Goal: Feedback & Contribution: Submit feedback/report problem

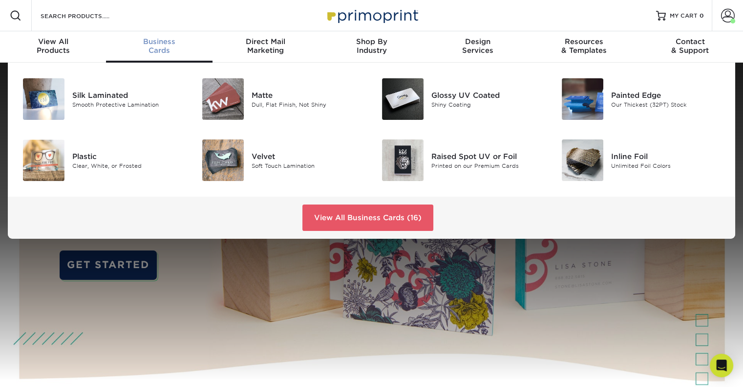
click at [161, 42] on span "Business" at bounding box center [159, 41] width 106 height 9
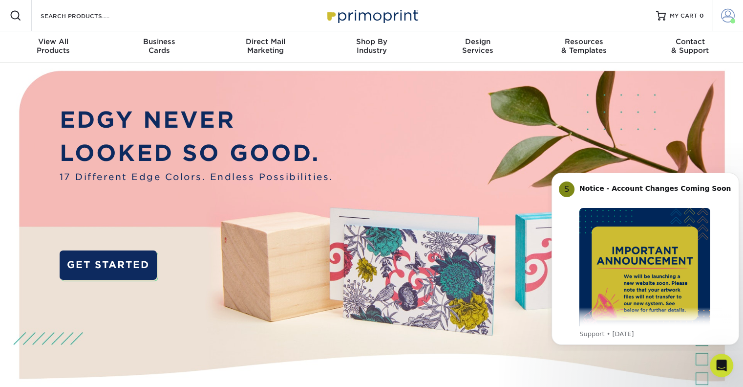
click at [727, 17] on span at bounding box center [728, 16] width 14 height 14
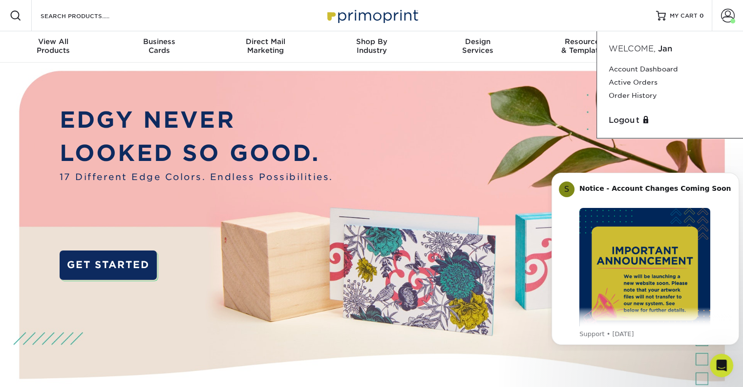
click at [599, 12] on div "Resources Menu Search Products Account Welcome, Jan Account Dashboard Active Or…" at bounding box center [371, 15] width 743 height 31
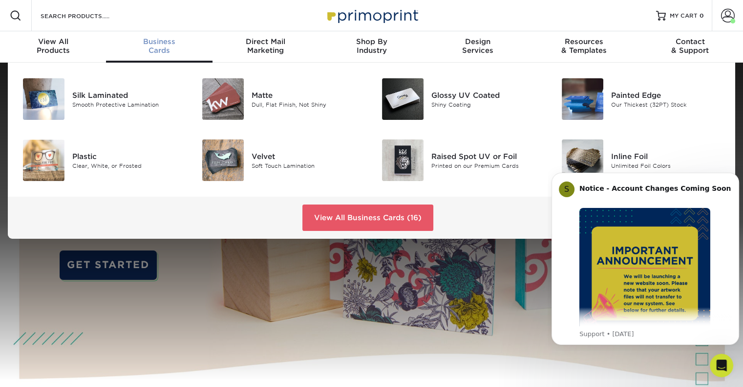
click at [153, 47] on div "Business Cards" at bounding box center [159, 46] width 106 height 18
click at [163, 47] on div "Business Cards" at bounding box center [159, 46] width 106 height 18
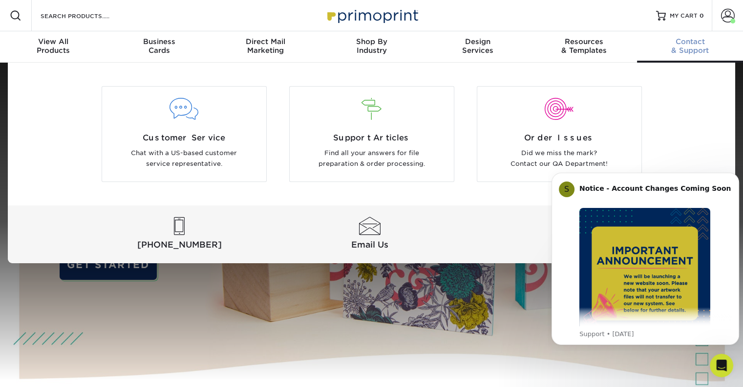
click at [697, 51] on div "Contact & Support" at bounding box center [690, 46] width 106 height 18
click at [697, 50] on div "Contact & Support" at bounding box center [690, 46] width 106 height 18
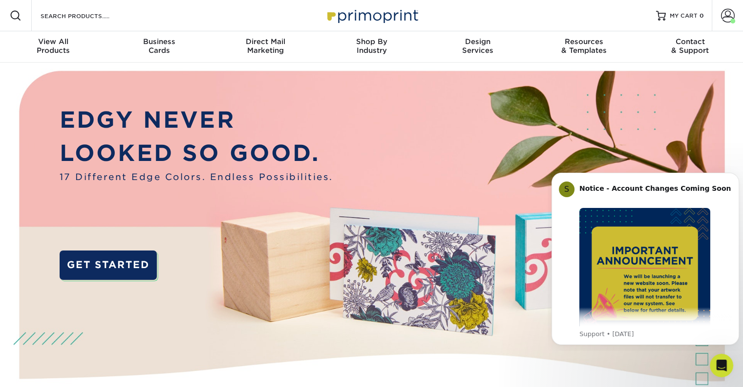
scroll to position [338, 0]
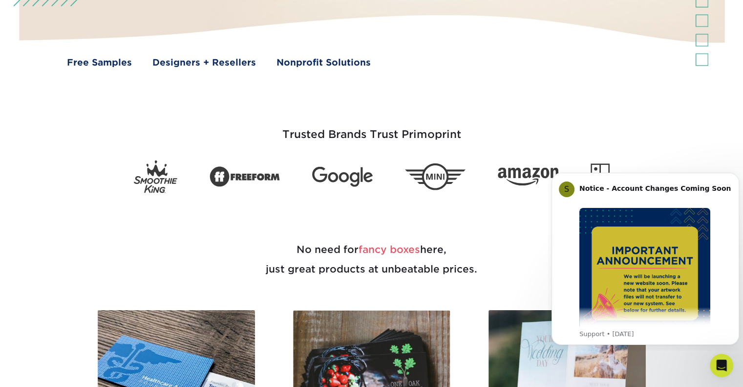
click at [635, 133] on h3 "Trusted Brands Trust Primoprint" at bounding box center [372, 129] width 572 height 48
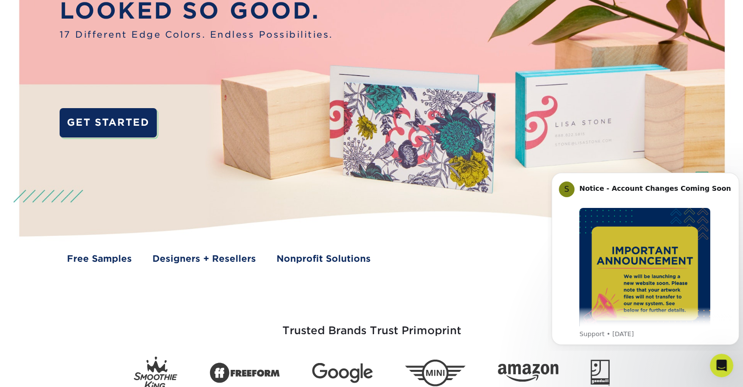
scroll to position [0, 0]
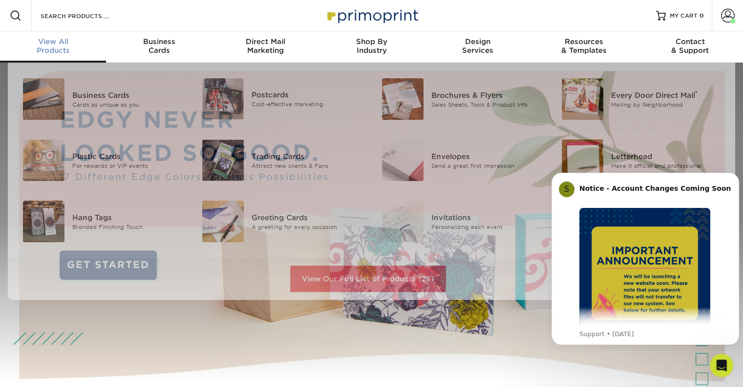
click at [51, 46] on div "View All Products" at bounding box center [53, 46] width 106 height 18
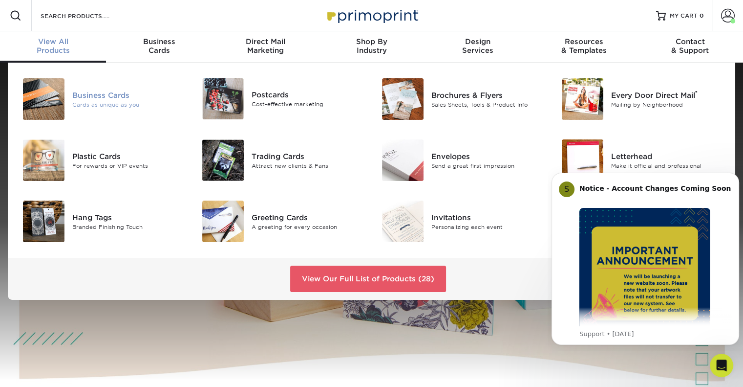
click at [71, 103] on div at bounding box center [42, 99] width 60 height 42
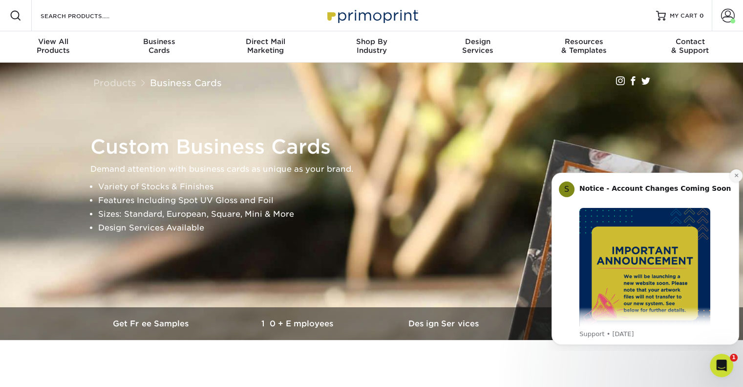
click at [737, 177] on icon "Dismiss notification" at bounding box center [736, 175] width 5 height 5
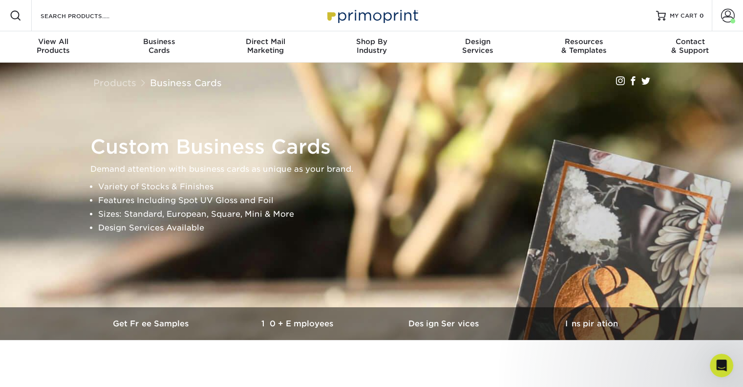
click at [384, 217] on li "Sizes: Standard, European, Square, Mini & More" at bounding box center [380, 214] width 564 height 14
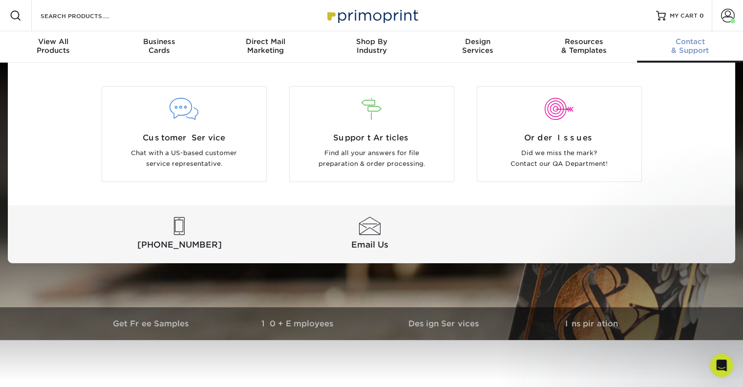
drag, startPoint x: 696, startPoint y: 44, endPoint x: 719, endPoint y: 103, distance: 62.8
click at [719, 103] on div "Customer Service Chat with a US-based customer service representative. Support …" at bounding box center [372, 163] width 728 height 200
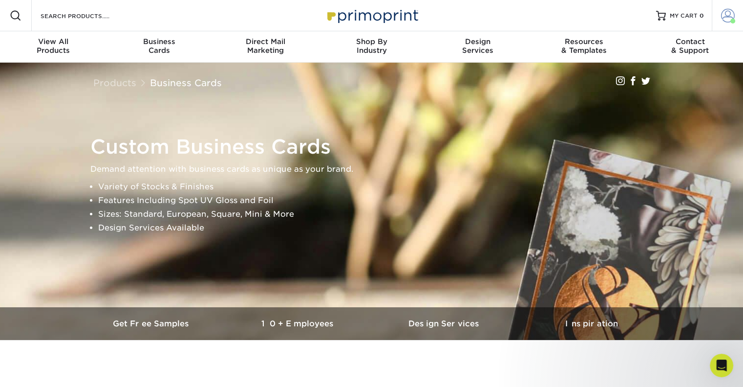
click at [727, 12] on span at bounding box center [728, 16] width 14 height 14
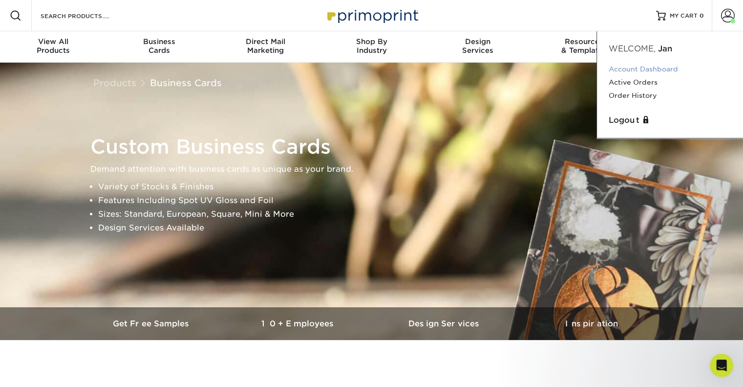
click at [654, 69] on link "Account Dashboard" at bounding box center [670, 69] width 123 height 13
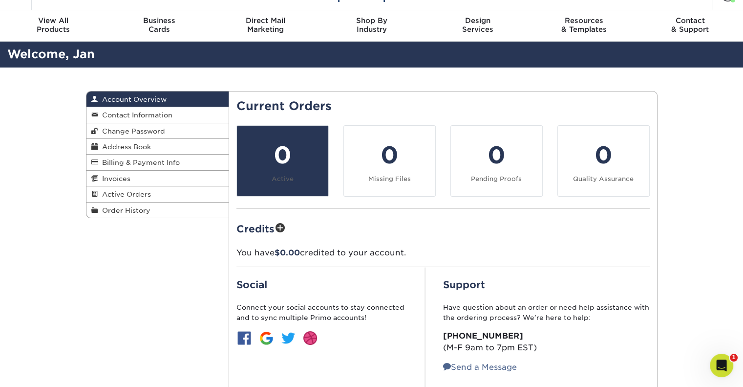
scroll to position [20, 0]
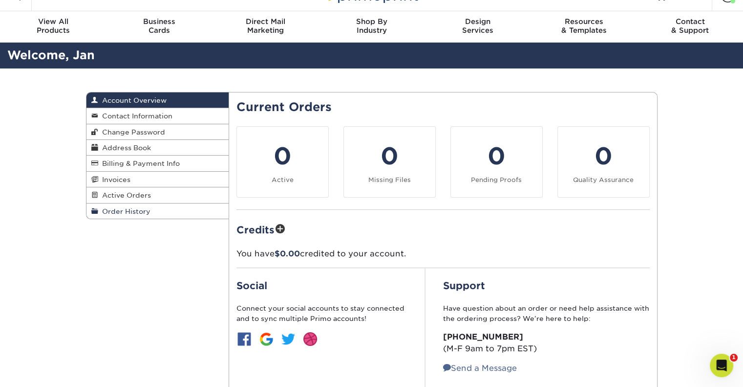
click at [173, 211] on link "Order History" at bounding box center [158, 210] width 143 height 15
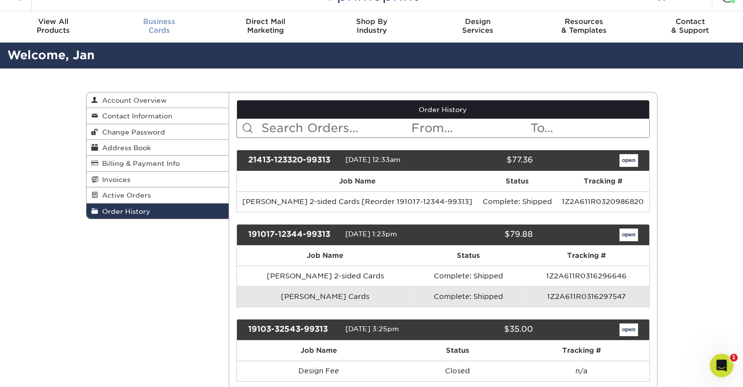
click at [163, 36] on link "Business Cards" at bounding box center [159, 26] width 106 height 31
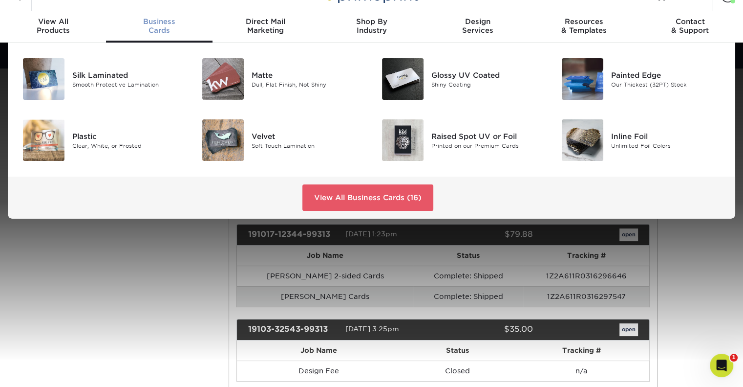
click at [173, 289] on div at bounding box center [371, 202] width 743 height 318
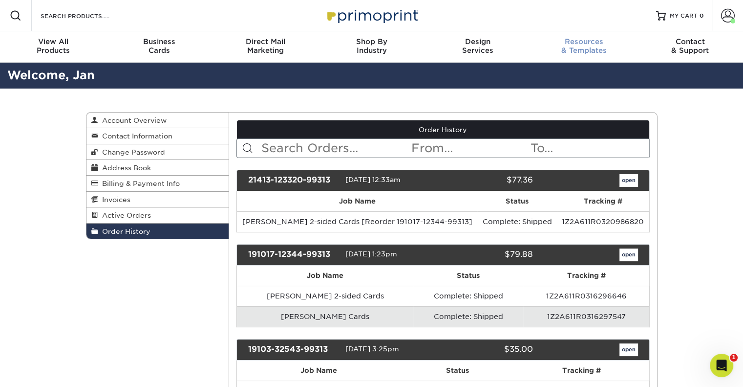
click at [586, 43] on span "Resources" at bounding box center [584, 41] width 106 height 9
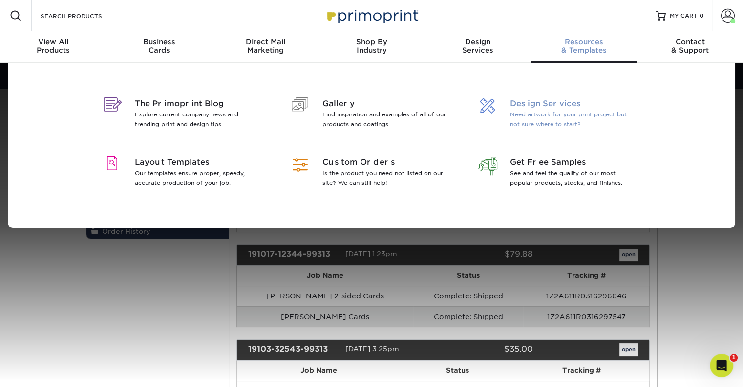
click at [555, 114] on p "Need artwork for your print project but not sure where to start?" at bounding box center [573, 119] width 127 height 20
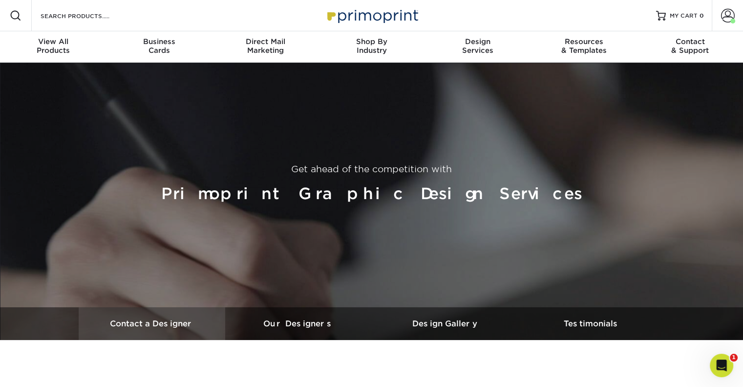
click at [166, 325] on h3 "Contact a Designer" at bounding box center [152, 323] width 147 height 9
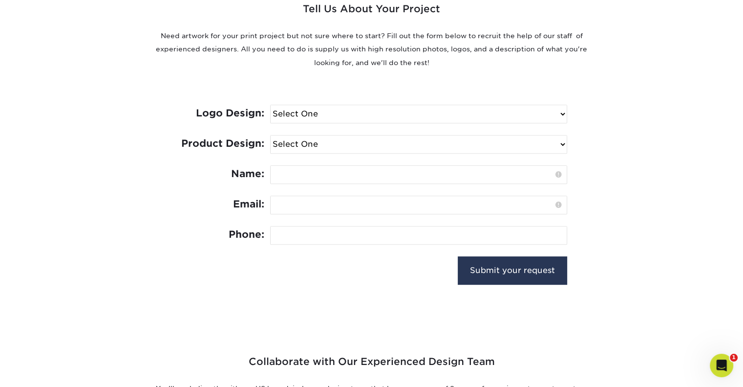
scroll to position [387, 0]
click at [565, 113] on select "Select One I need a logo design: $300 No thank you" at bounding box center [419, 114] width 296 height 18
click at [618, 165] on div "Tell Us About Your Project Need artwork for your print project but not sure whe…" at bounding box center [372, 129] width 587 height 352
click at [565, 139] on select "Select One Logo Design Only Design Edits Banner Design: $50.00 Bookmark Design:…" at bounding box center [419, 144] width 296 height 18
click at [662, 252] on div "Tell Us About Your Project Need artwork for your print project but not sure whe…" at bounding box center [372, 129] width 587 height 352
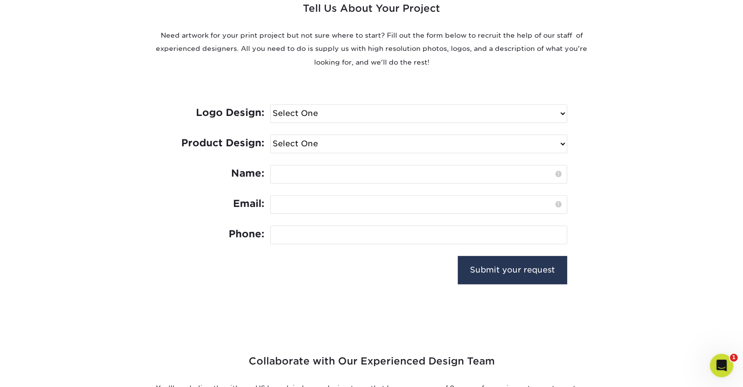
click at [566, 112] on select "Select One I need a logo design: $300 No thank you" at bounding box center [419, 114] width 296 height 18
select select "No Logo"
click at [271, 105] on select "Select One I need a logo design: $300 No thank you" at bounding box center [419, 114] width 296 height 18
click at [562, 139] on select "Select One Logo Design Only Design Edits Banner Design: $50.00 Bookmark Design:…" at bounding box center [419, 144] width 296 height 18
click at [271, 135] on select "Select One Logo Design Only Design Edits Banner Design: $50.00 Bookmark Design:…" at bounding box center [419, 144] width 296 height 18
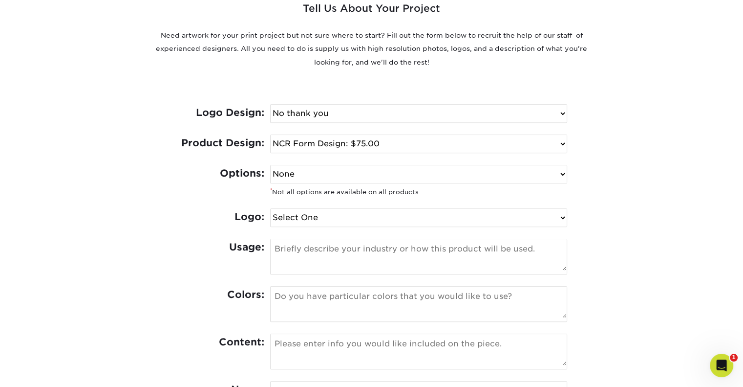
click at [564, 144] on select "Select One Logo Design Only Design Edits Banner Design: $50.00 Bookmark Design:…" at bounding box center [419, 144] width 296 height 18
select select "Edits"
click at [271, 135] on select "Select One Logo Design Only Design Edits Banner Design: $50.00 Bookmark Design:…" at bounding box center [419, 144] width 296 height 18
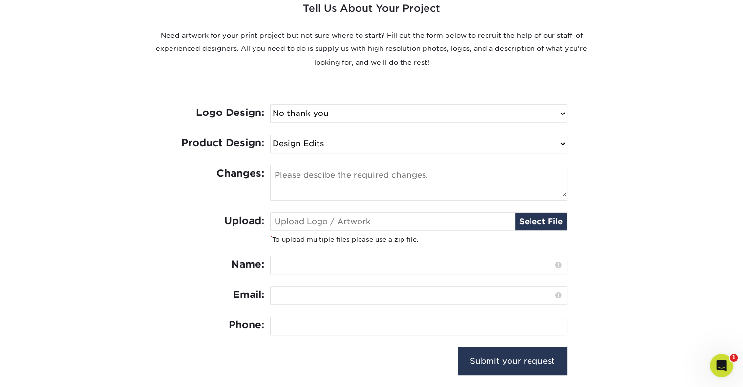
click at [414, 175] on textarea at bounding box center [419, 180] width 296 height 31
type textarea "I have ordered cards in the past and would like some modifications."
click at [0, 312] on section "Tell Us About Your Project Need artwork for your print project but not sure whe…" at bounding box center [371, 174] width 743 height 443
click at [0, 313] on section "Tell Us About Your Project Need artwork for your print project but not sure whe…" at bounding box center [371, 174] width 743 height 443
click at [435, 262] on input "text" at bounding box center [419, 265] width 296 height 18
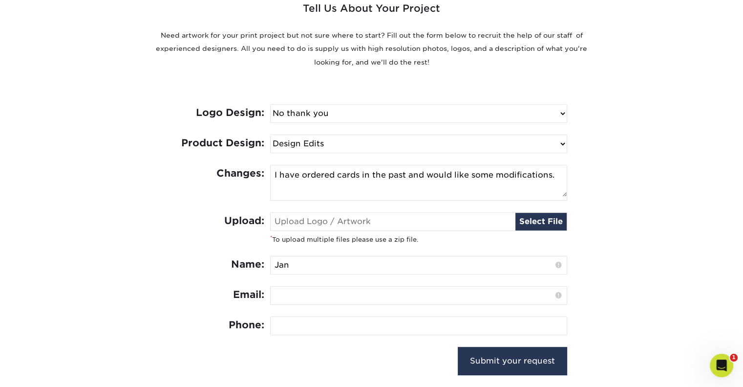
type input "Jan Macdonald"
type input "Janmactech@gmail.com"
type input "2399391250"
click at [385, 298] on input "Janmactech@gmail.com" at bounding box center [419, 295] width 296 height 18
type input "J"
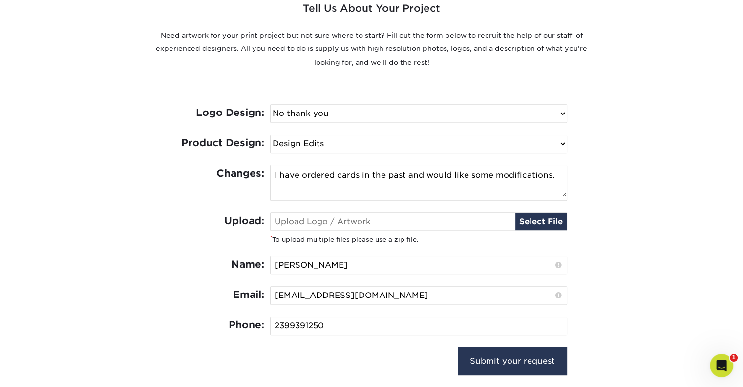
type input "Achieve.jan@gmail.com"
click at [547, 220] on input "file" at bounding box center [419, 222] width 296 height 18
click at [547, 221] on input "file" at bounding box center [419, 222] width 296 height 18
type input "C:\fakepath\Redesign 5.pdf"
type input "Redesign 5.pdf"
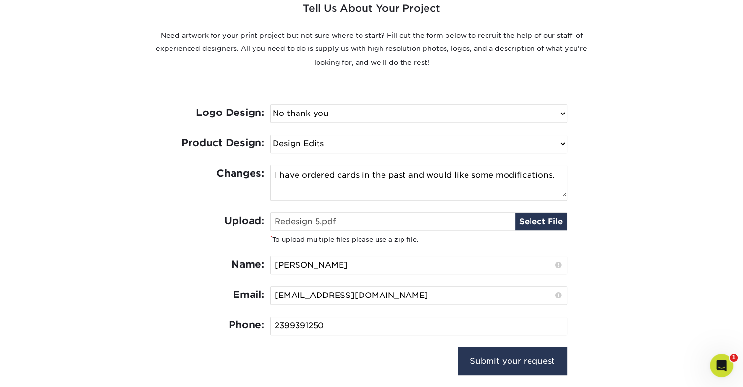
click at [547, 219] on input "file" at bounding box center [419, 222] width 296 height 18
click at [544, 223] on input "file" at bounding box center [419, 222] width 296 height 18
type input "C:\fakepath\Redesign 5.pdf"
type input "Redesign 5.pdf"
click at [560, 169] on textarea "I have ordered cards in the past and would like some modifications." at bounding box center [419, 180] width 296 height 31
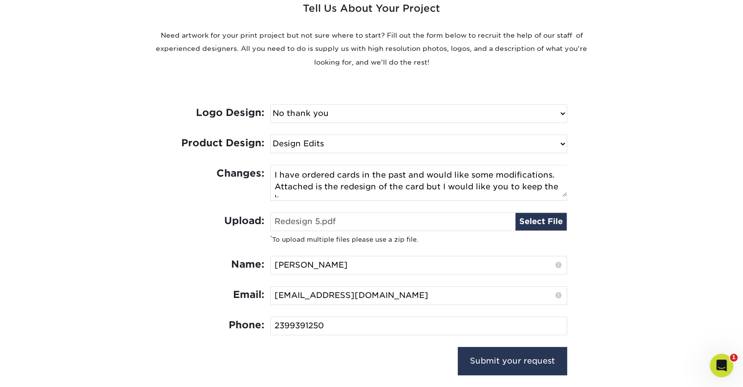
scroll to position [7, 0]
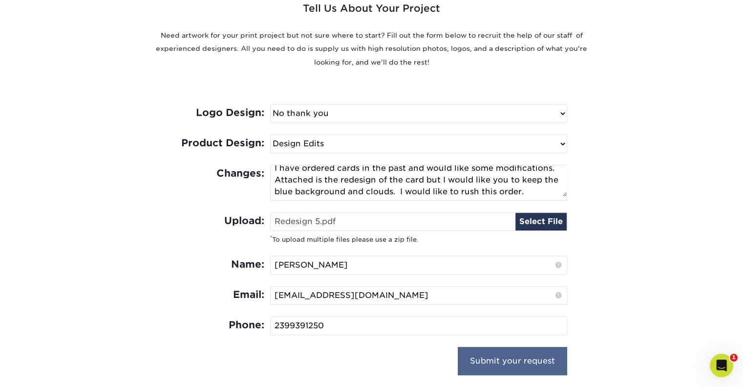
type textarea "I have ordered cards in the past and would like some modifications. Attached is…"
click at [509, 360] on input "Submit your request" at bounding box center [512, 361] width 109 height 28
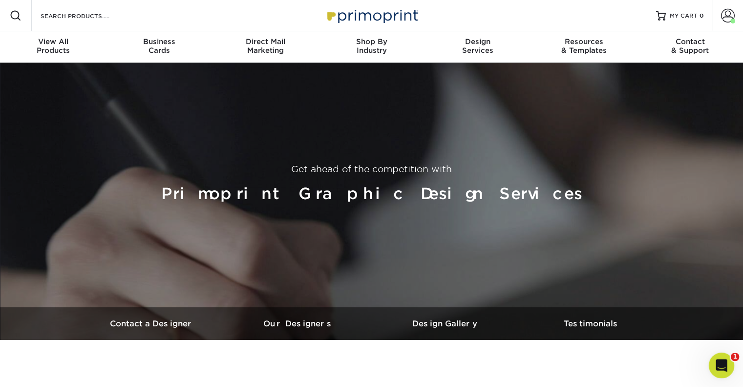
click at [720, 361] on icon "Open Intercom Messenger" at bounding box center [720, 364] width 7 height 8
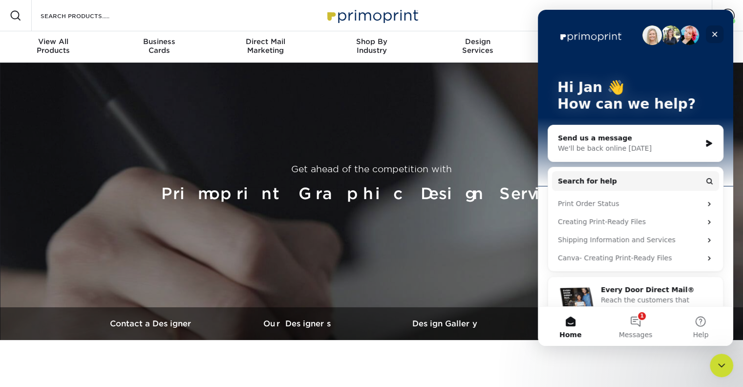
click at [708, 37] on div "Close" at bounding box center [715, 34] width 18 height 18
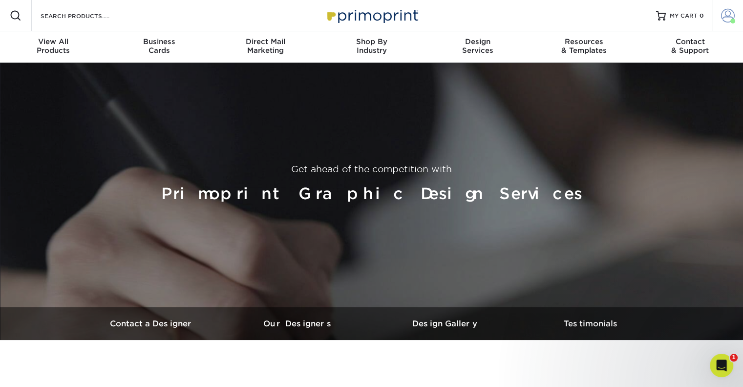
click at [731, 16] on span at bounding box center [728, 16] width 14 height 14
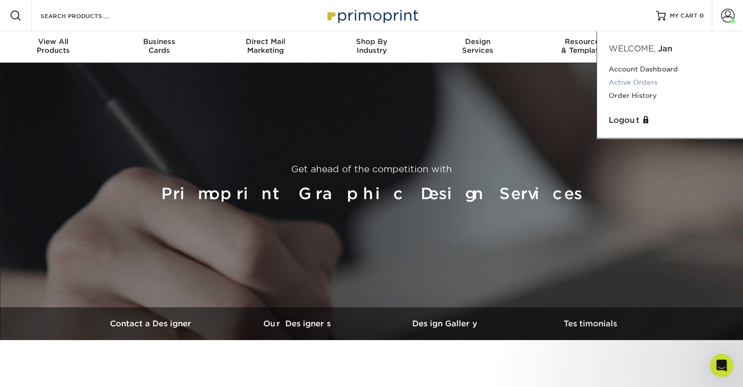
click at [650, 81] on link "Active Orders" at bounding box center [670, 82] width 123 height 13
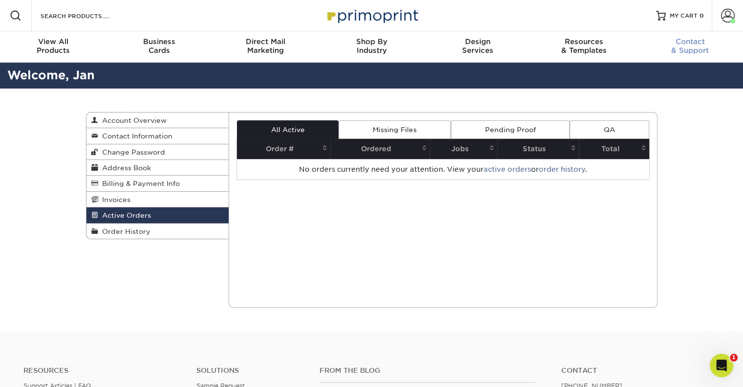
click at [692, 49] on div "Contact & Support" at bounding box center [690, 46] width 106 height 18
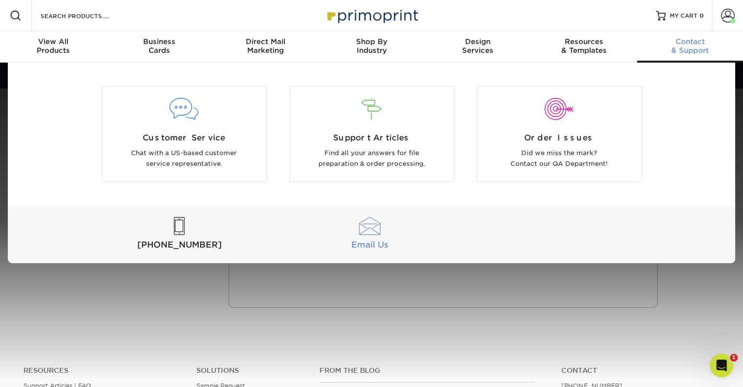
click at [373, 231] on div at bounding box center [370, 226] width 186 height 18
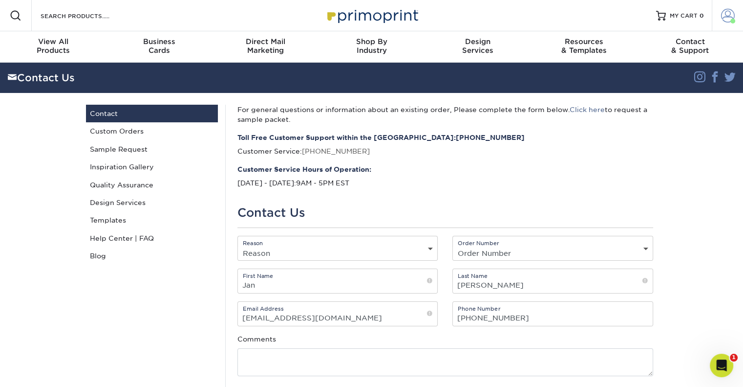
click at [728, 12] on span at bounding box center [728, 16] width 14 height 14
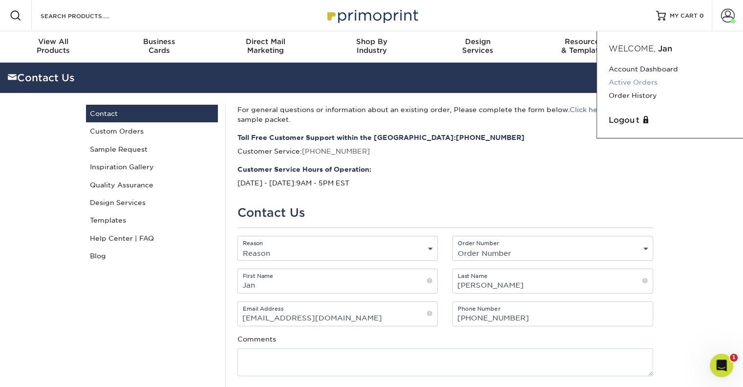
click at [652, 78] on link "Active Orders" at bounding box center [670, 82] width 123 height 13
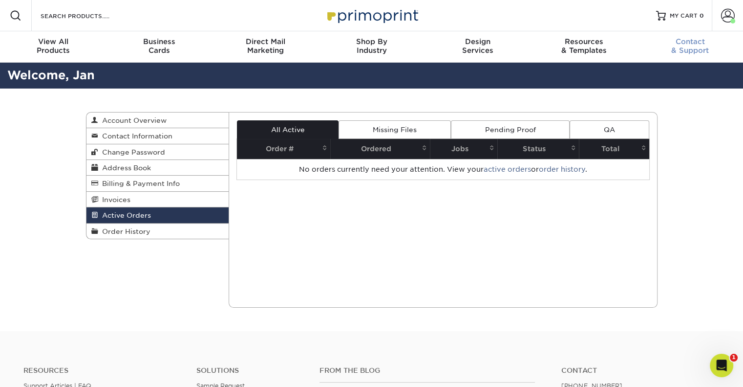
click at [700, 46] on div "Contact & Support" at bounding box center [690, 46] width 106 height 18
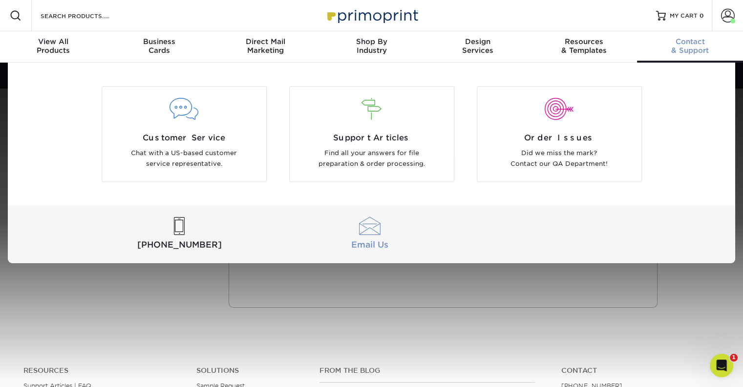
click at [370, 227] on div at bounding box center [370, 226] width 186 height 18
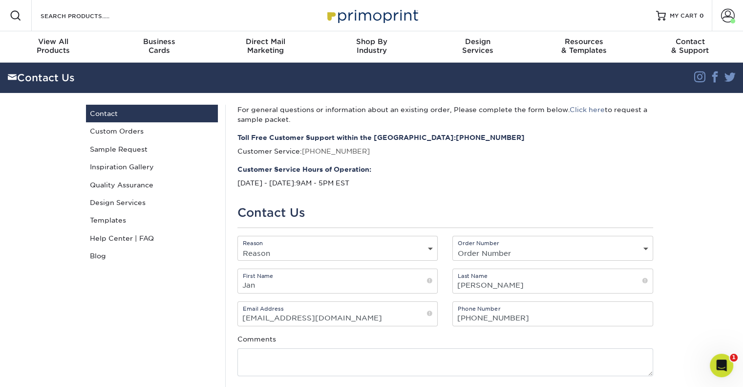
click at [649, 240] on div "Order Number Order Number Not Available P2171700 P2087522 P2086146 21413-123320…" at bounding box center [553, 248] width 201 height 25
click at [642, 250] on select "Order Number Not Available P2171700 P2087522 P2086146 21413-123320-99313 19103-…" at bounding box center [553, 253] width 200 height 14
select select "n/a"
click at [453, 246] on select "Order Number Not Available P2171700 P2087522 P2086146 21413-123320-99313 19103-…" at bounding box center [553, 253] width 200 height 14
click at [425, 246] on select "Reason General File Preparation Order Status Online Design Issue with your prin…" at bounding box center [338, 253] width 200 height 14
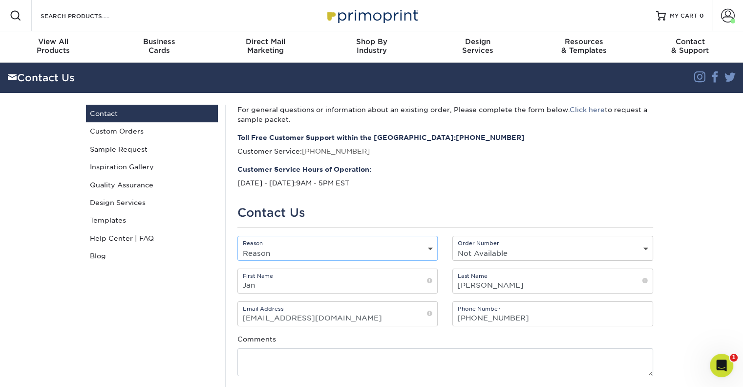
select select "Online Design"
click at [238, 246] on select "Reason General File Preparation Order Status Online Design Issue with your prin…" at bounding box center [338, 253] width 200 height 14
click at [290, 160] on div "For general questions or information about an existing order, Please complete t…" at bounding box center [445, 280] width 440 height 350
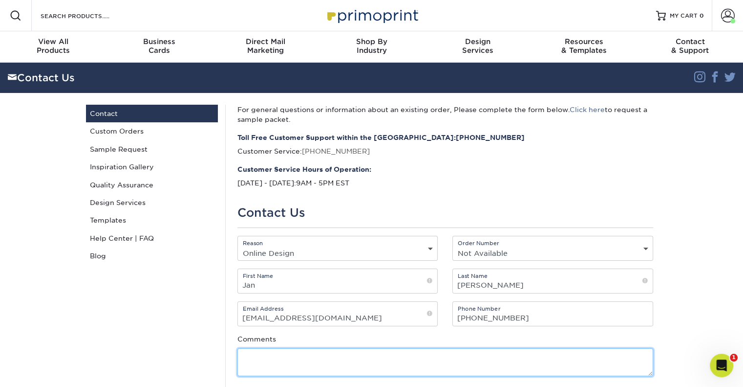
click at [426, 359] on textarea at bounding box center [446, 362] width 416 height 28
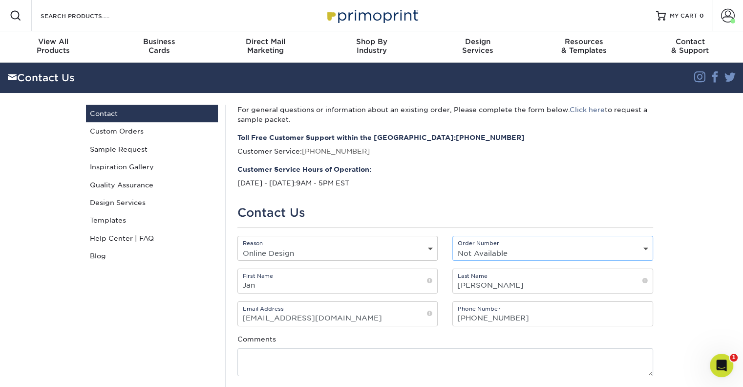
drag, startPoint x: 426, startPoint y: 359, endPoint x: 528, endPoint y: 255, distance: 145.9
click at [528, 255] on select "Order Number Not Available P2171700 P2087522 P2086146 21413-123320-99313 19103-…" at bounding box center [553, 253] width 200 height 14
click at [687, 185] on section "Contact Us Instagram Facebook Twitter Contact Us Contact Custom Orders Sample R…" at bounding box center [371, 265] width 743 height 404
click at [685, 52] on div "Contact & Support" at bounding box center [690, 46] width 106 height 18
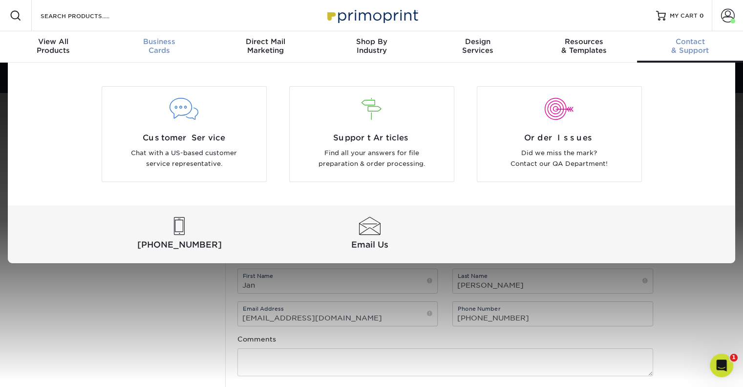
click at [155, 53] on div "Business Cards" at bounding box center [159, 46] width 106 height 18
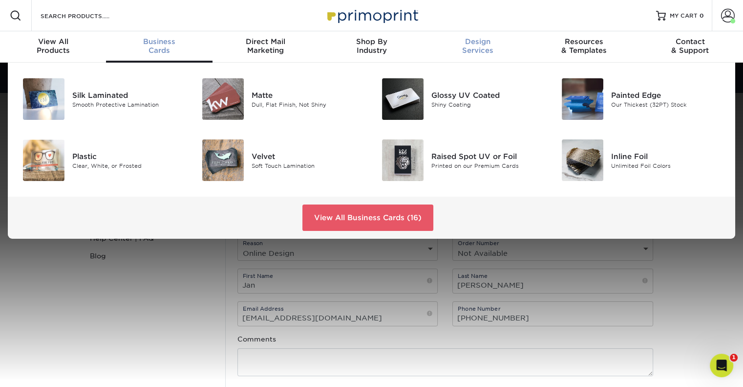
click at [478, 45] on span "Design" at bounding box center [478, 41] width 106 height 9
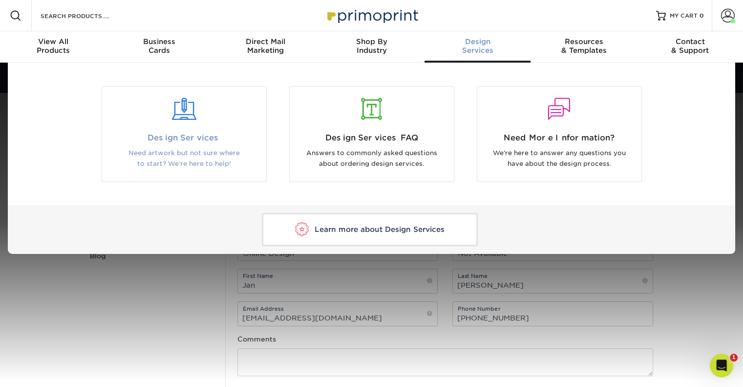
click at [188, 116] on div at bounding box center [184, 109] width 150 height 22
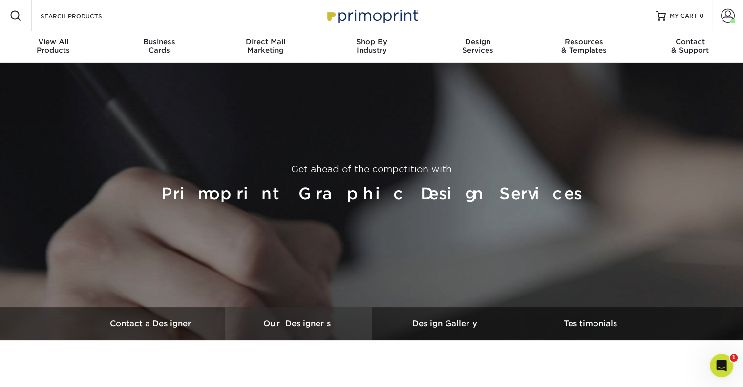
click at [295, 314] on link "Our Designers" at bounding box center [298, 323] width 147 height 33
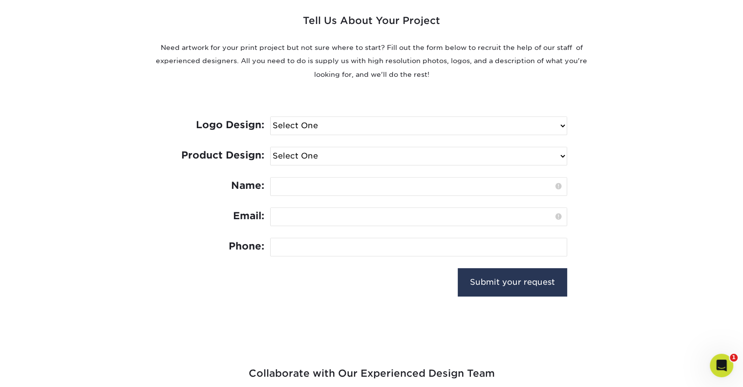
scroll to position [372, 0]
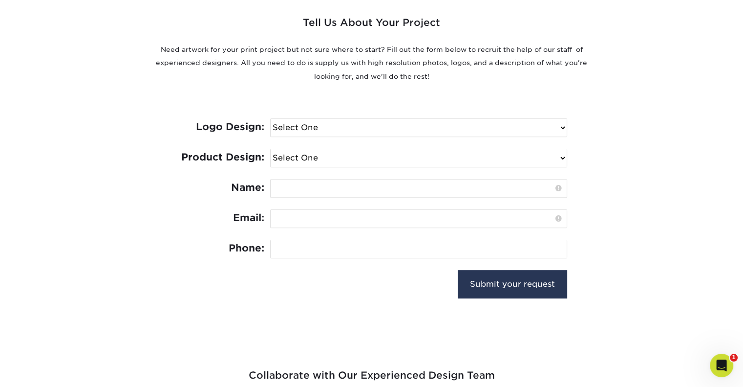
click at [565, 119] on select "Select One I need a logo design: $300 No thank you" at bounding box center [419, 128] width 296 height 18
select select "No Logo"
click at [271, 119] on select "Select One I need a logo design: $300 No thank you" at bounding box center [419, 128] width 296 height 18
click at [562, 157] on select "Select One Logo Design Only Design Edits Banner Design: $50.00 Bookmark Design:…" at bounding box center [419, 158] width 296 height 18
select select "Edits"
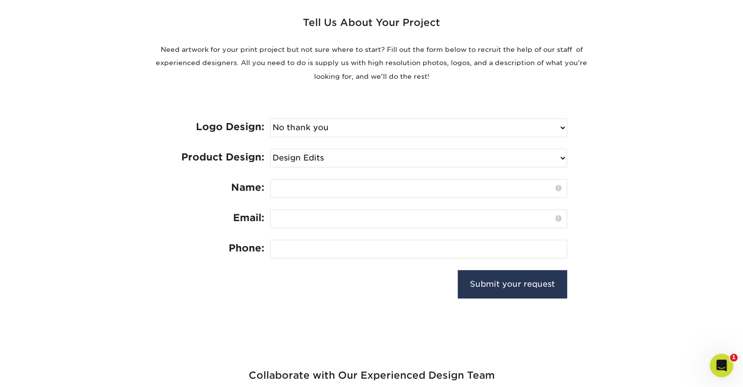
click at [271, 149] on select "Select One Logo Design Only Design Edits Banner Design: $50.00 Bookmark Design:…" at bounding box center [419, 158] width 296 height 18
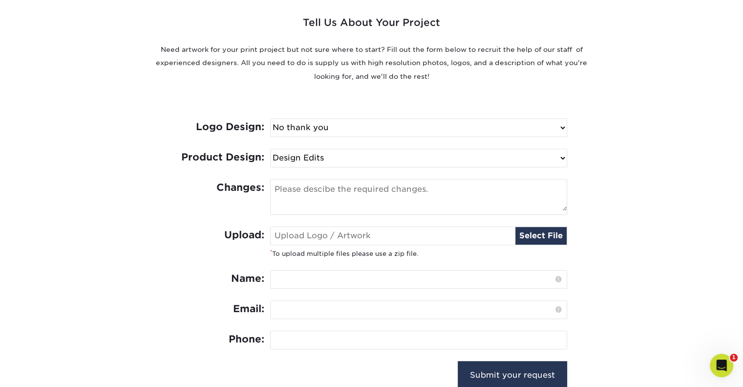
click at [415, 192] on textarea at bounding box center [419, 194] width 296 height 31
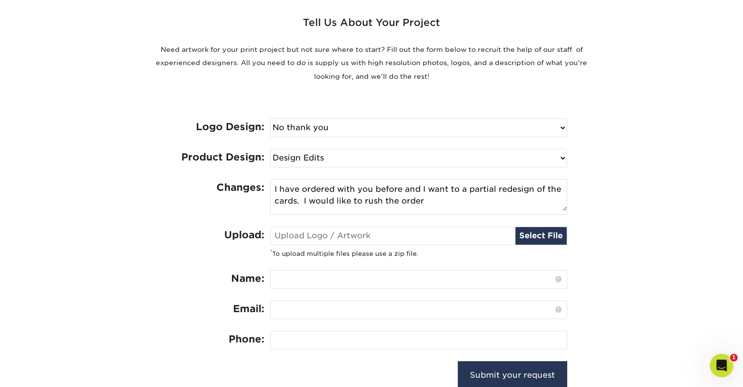
type textarea "I have ordered with you before and I want to a partial redesign of the cards. I…"
click at [545, 236] on input "file" at bounding box center [419, 236] width 296 height 18
type input "C:\fakepath\Redesign 5.pdf"
type input "Redesign 5.pdf"
click at [483, 196] on textarea "I have ordered with you before and I want to a partial redesign of the cards. I…" at bounding box center [419, 194] width 296 height 31
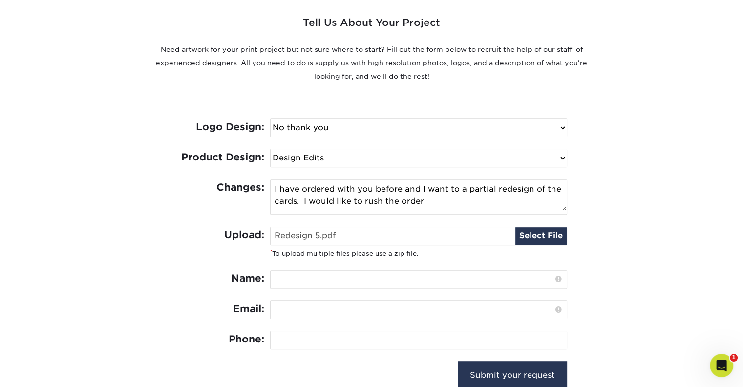
drag, startPoint x: 483, startPoint y: 196, endPoint x: 527, endPoint y: 223, distance: 51.3
click at [527, 223] on form "Logo Design: Select One I need a logo design: $300 No thank you Product Design:…" at bounding box center [371, 264] width 391 height 292
click at [438, 202] on textarea "I have ordered with you before and I want to a partial redesign of the cards. I…" at bounding box center [419, 194] width 296 height 31
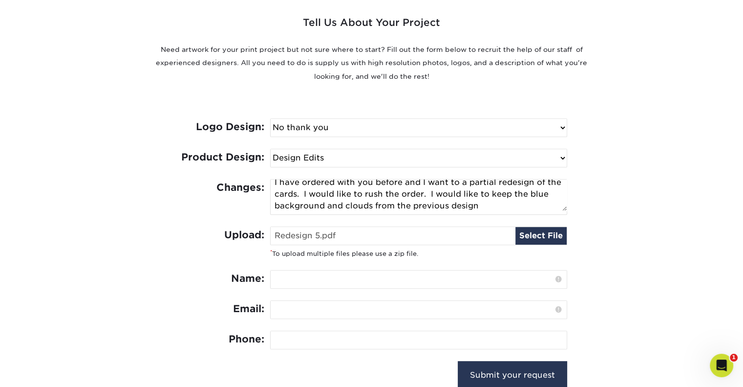
type textarea "I have ordered with you before and I want to a partial redesign of the cards. I…"
click at [518, 279] on input "text" at bounding box center [419, 279] width 296 height 18
click at [544, 183] on textarea "I have ordered with you before and I want to a partial redesign of the cards. I…" at bounding box center [419, 194] width 296 height 31
click at [525, 280] on input "text" at bounding box center [419, 279] width 296 height 18
type input "Jan Macdonald"
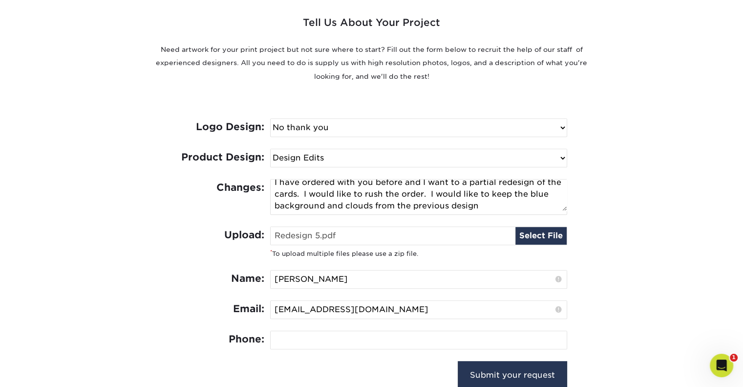
type input "Achieve.jan@gmail.com"
click at [407, 340] on input "tel" at bounding box center [419, 340] width 296 height 18
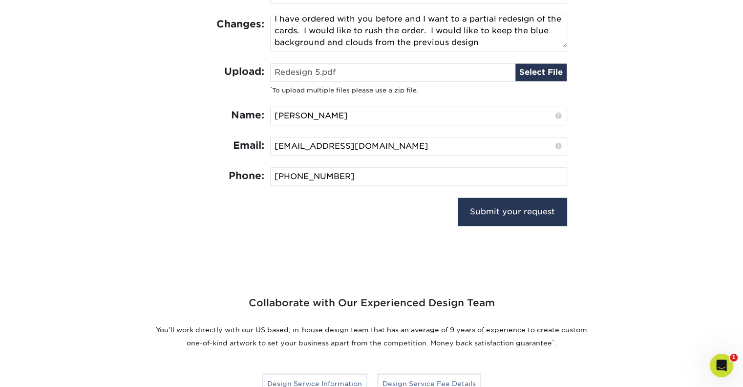
scroll to position [536, 0]
type input "239-994-9177"
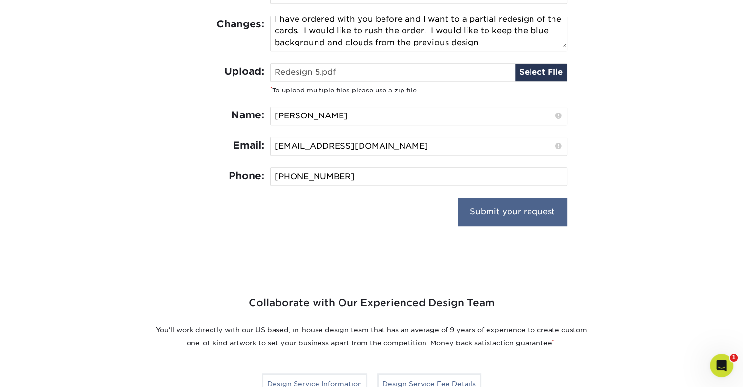
click at [533, 204] on input "Submit your request" at bounding box center [512, 211] width 109 height 28
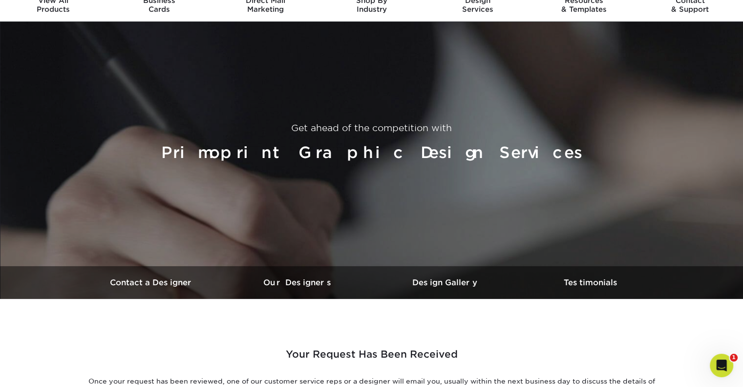
scroll to position [42, 0]
